Goal: Task Accomplishment & Management: Use online tool/utility

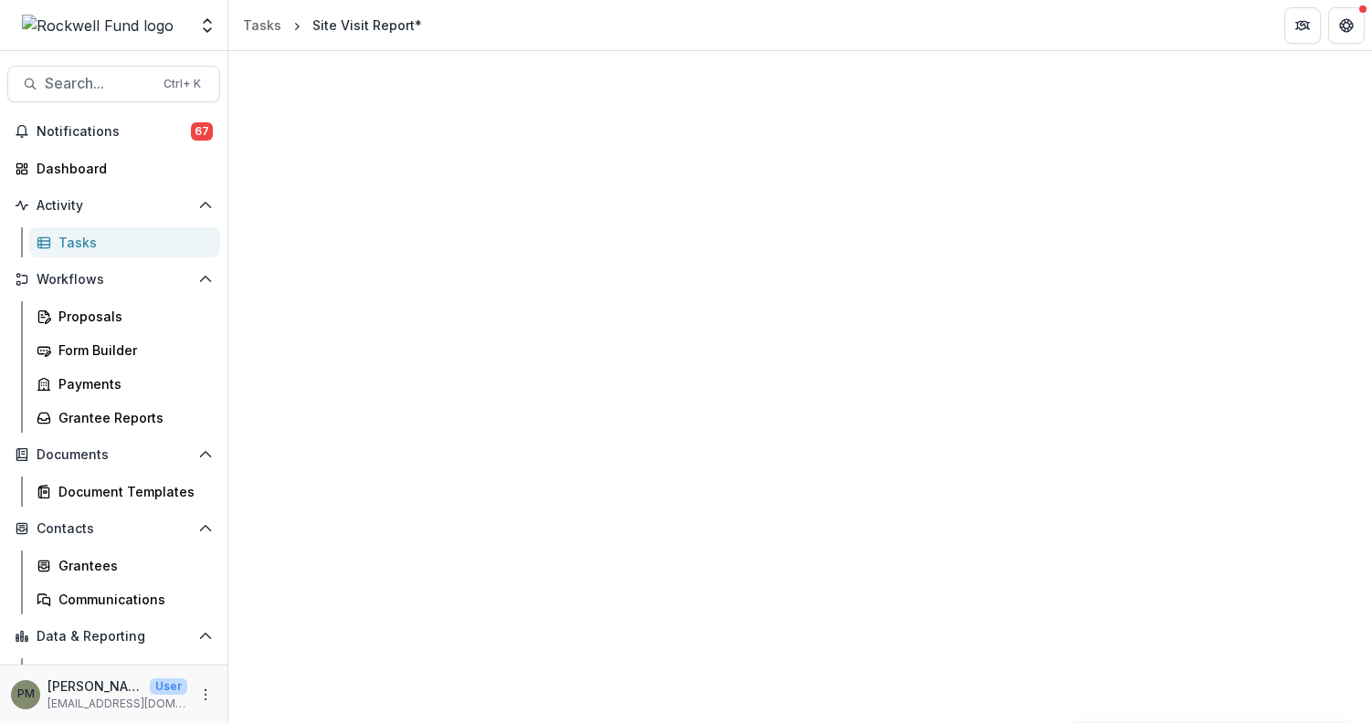
click at [1337, 154] on div at bounding box center [799, 387] width 1143 height 672
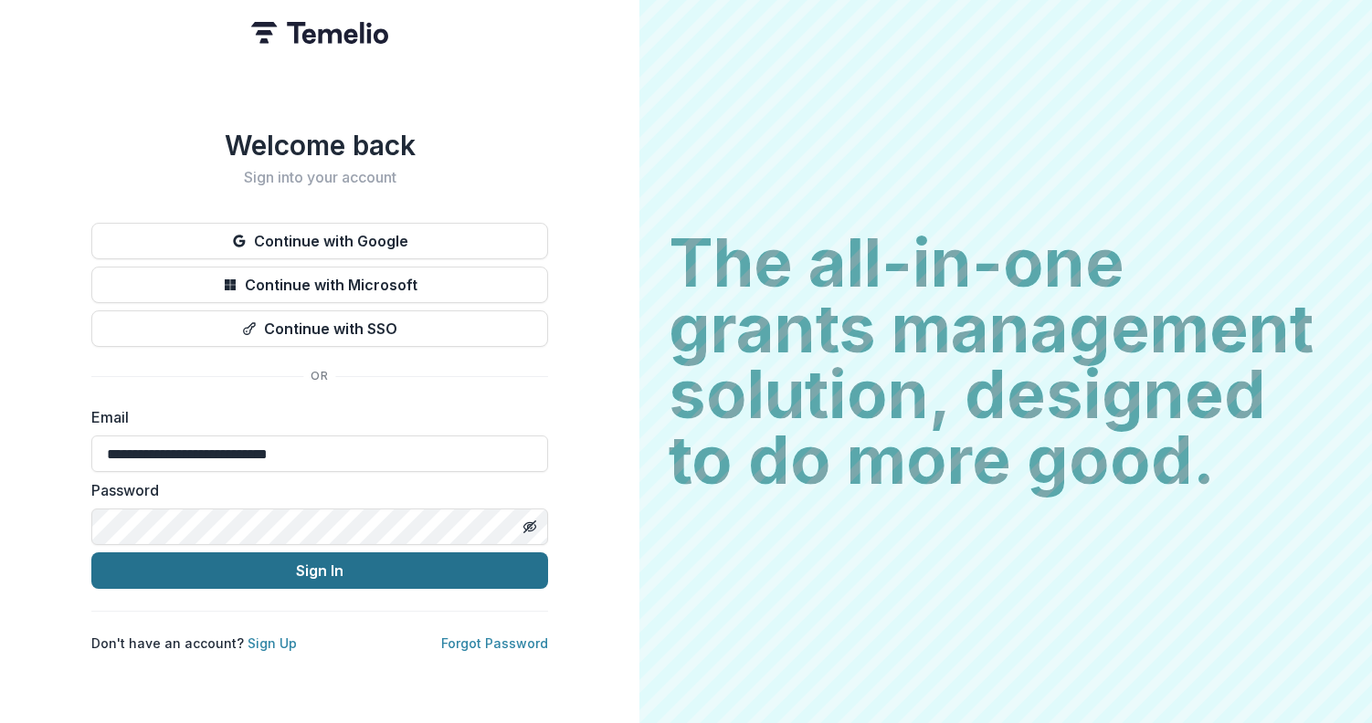
click at [251, 564] on button "Sign In" at bounding box center [319, 570] width 457 height 37
